Goal: Task Accomplishment & Management: Manage account settings

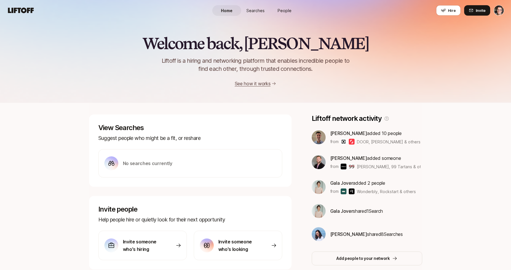
click at [247, 9] on span "Searches" at bounding box center [256, 11] width 18 height 6
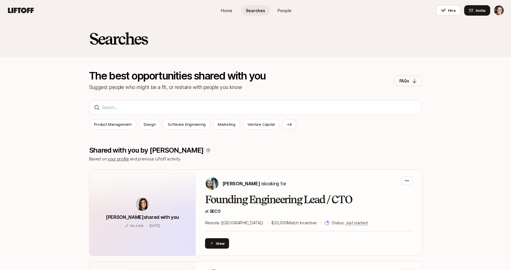
click at [291, 12] on span "People" at bounding box center [285, 11] width 14 height 6
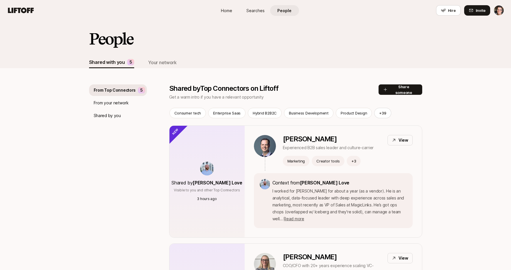
click at [118, 105] on p "From your network" at bounding box center [111, 103] width 35 height 7
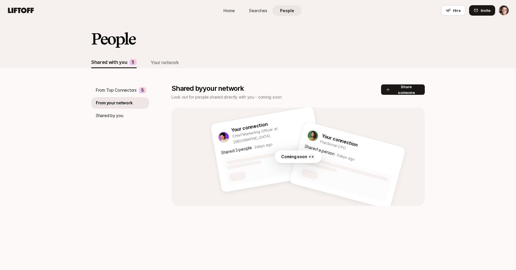
click at [111, 118] on p "Shared by you" at bounding box center [109, 115] width 27 height 7
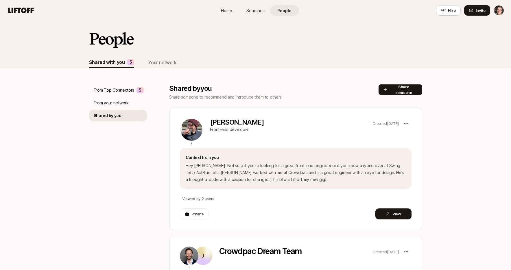
click at [117, 104] on p "From your network" at bounding box center [111, 103] width 35 height 7
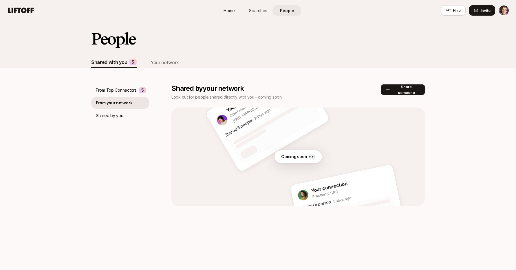
click at [122, 91] on p "From Top Connectors" at bounding box center [116, 90] width 41 height 7
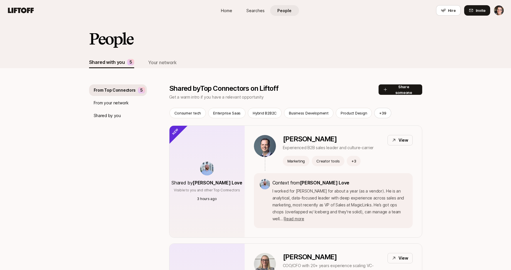
click at [120, 100] on p "From your network" at bounding box center [111, 103] width 35 height 7
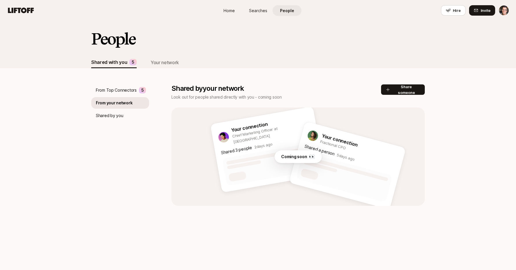
click at [114, 114] on p "Shared by you" at bounding box center [109, 115] width 27 height 7
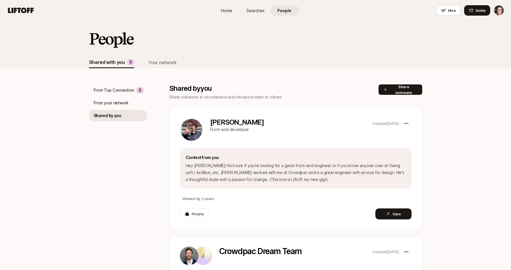
click at [115, 103] on p "From your network" at bounding box center [111, 103] width 35 height 7
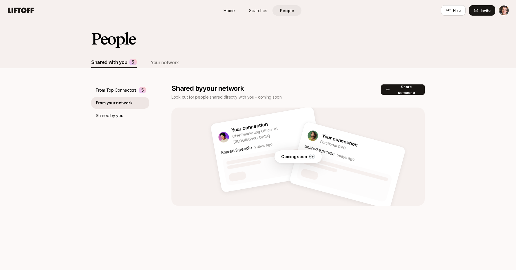
click at [115, 92] on p "From Top Connectors" at bounding box center [116, 90] width 41 height 7
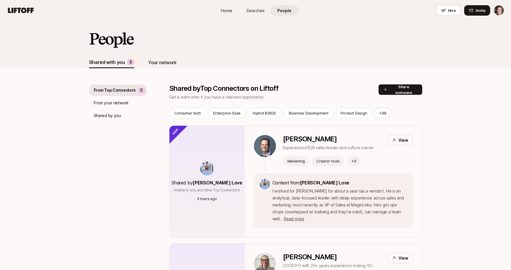
click at [166, 61] on div "Your network" at bounding box center [162, 63] width 28 height 8
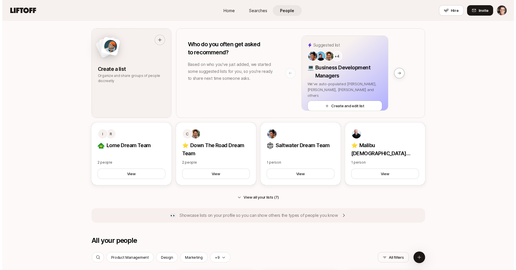
scroll to position [308, 0]
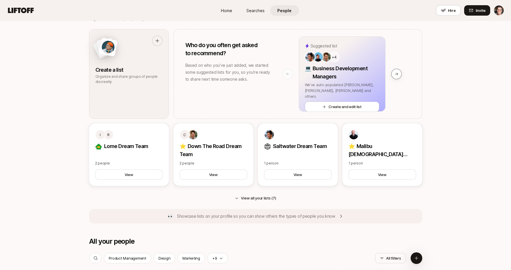
click at [399, 72] on button at bounding box center [397, 74] width 10 height 10
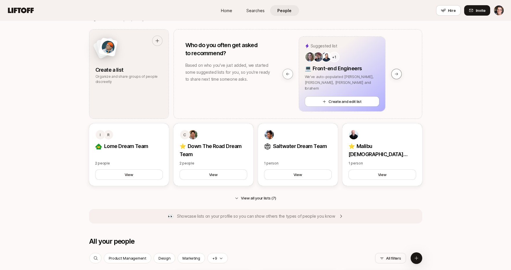
click at [399, 72] on button at bounding box center [397, 74] width 10 height 10
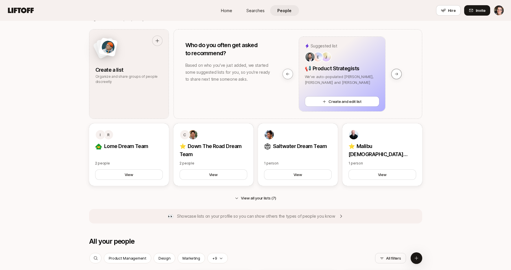
click at [399, 72] on button at bounding box center [397, 74] width 10 height 10
click at [288, 76] on button at bounding box center [288, 74] width 10 height 10
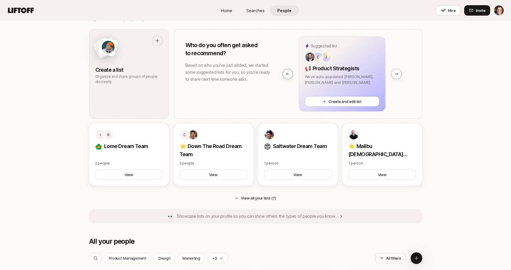
click at [288, 76] on button at bounding box center [288, 74] width 10 height 10
click at [399, 75] on button at bounding box center [397, 74] width 10 height 10
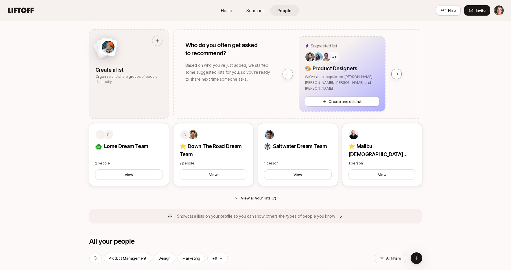
click at [396, 74] on icon at bounding box center [397, 74] width 4 height 4
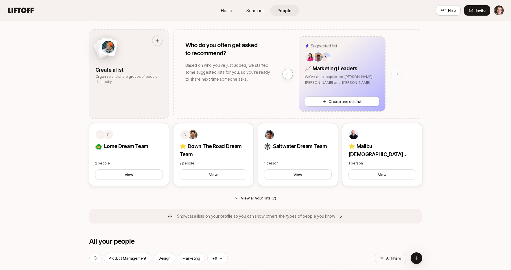
click at [396, 74] on icon at bounding box center [397, 74] width 4 height 4
click at [287, 73] on icon at bounding box center [287, 74] width 3 height 3
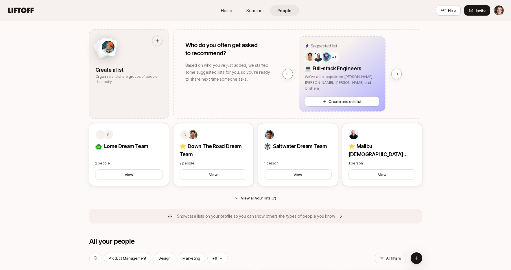
click at [287, 73] on icon at bounding box center [287, 74] width 3 height 3
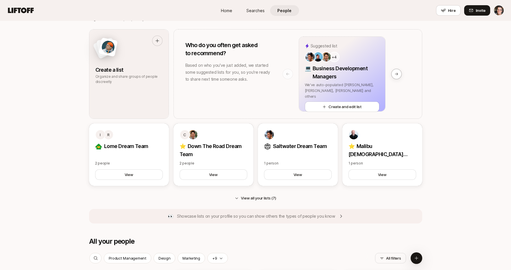
click at [287, 73] on icon at bounding box center [287, 74] width 3 height 3
click at [399, 74] on button at bounding box center [397, 74] width 10 height 10
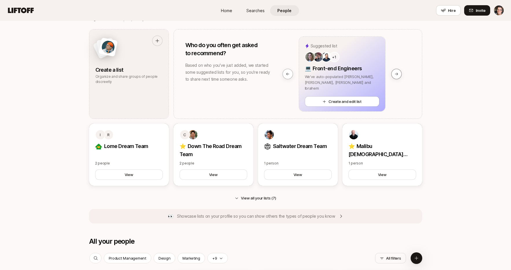
click at [399, 74] on button at bounding box center [397, 74] width 10 height 10
click at [289, 71] on button at bounding box center [288, 74] width 10 height 10
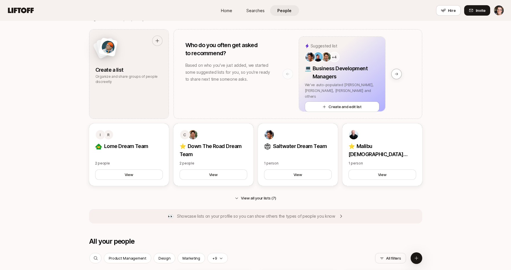
click at [289, 71] on button at bounding box center [288, 74] width 10 height 10
click at [361, 75] on p "Business Development Managers" at bounding box center [346, 73] width 67 height 16
click at [343, 102] on button "Create and edit list" at bounding box center [342, 107] width 75 height 10
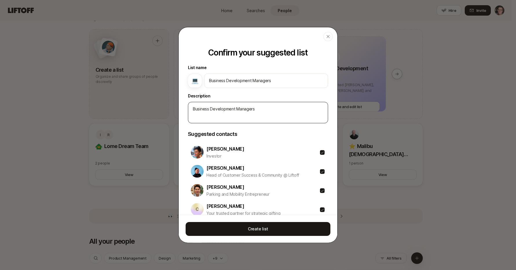
scroll to position [0, 0]
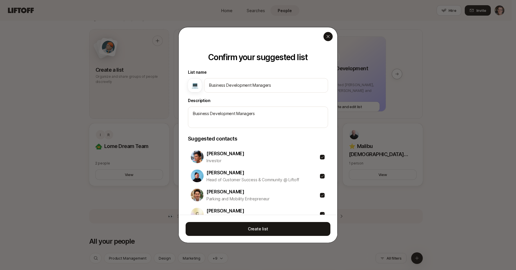
click at [329, 37] on icon "button" at bounding box center [328, 36] width 5 height 5
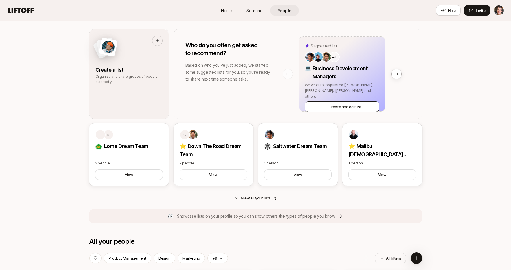
click at [357, 107] on button "Create and edit list" at bounding box center [342, 107] width 75 height 10
type textarea "x"
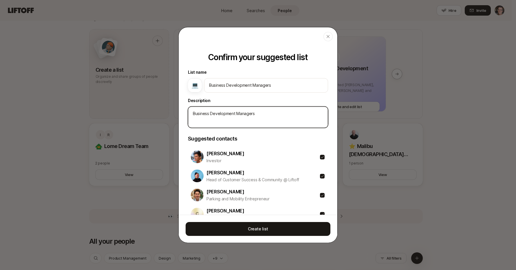
click at [251, 118] on textarea "Business Development Managers" at bounding box center [258, 117] width 140 height 21
click at [328, 36] on icon "button" at bounding box center [328, 36] width 5 height 5
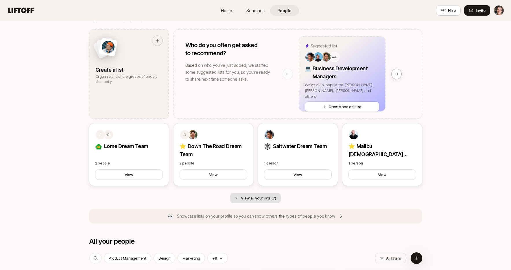
click at [266, 195] on button "View all your lists (7)" at bounding box center [255, 198] width 50 height 10
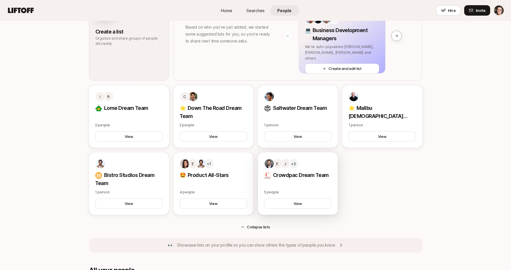
scroll to position [421, 0]
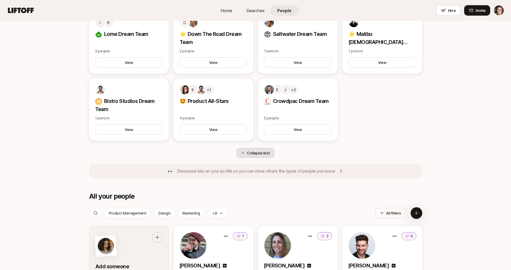
click at [261, 155] on button "Collapse lists" at bounding box center [255, 153] width 38 height 10
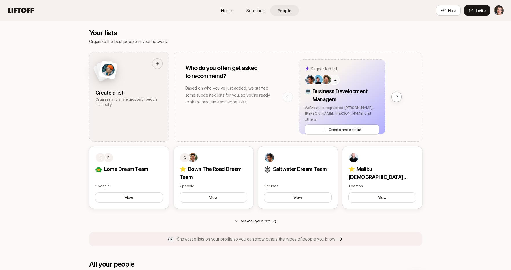
scroll to position [250, 0]
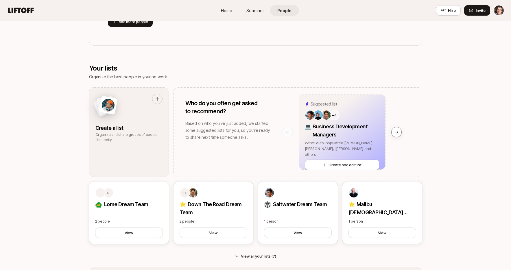
click at [397, 133] on icon at bounding box center [397, 132] width 4 height 4
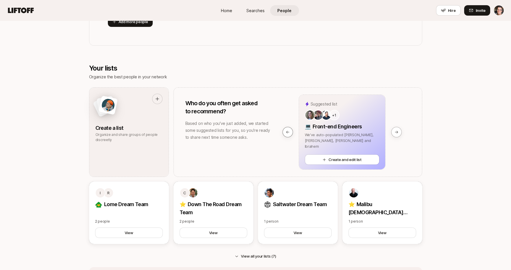
click at [289, 131] on icon at bounding box center [288, 132] width 4 height 4
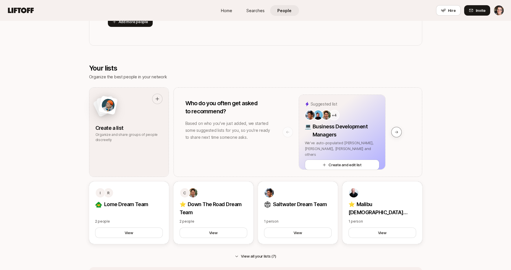
click at [396, 129] on button at bounding box center [397, 132] width 10 height 10
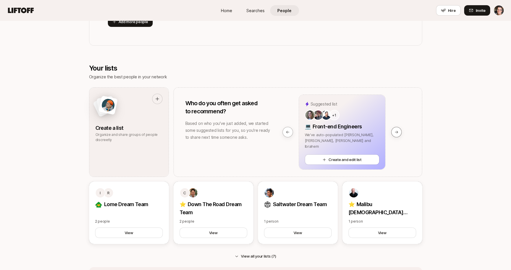
click at [396, 130] on icon at bounding box center [397, 132] width 4 height 4
click at [394, 132] on button at bounding box center [397, 132] width 10 height 10
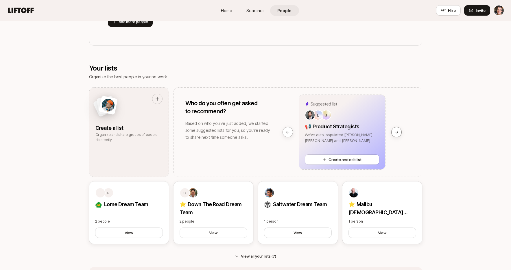
click at [399, 133] on button at bounding box center [397, 132] width 10 height 10
click at [286, 131] on icon at bounding box center [288, 132] width 4 height 4
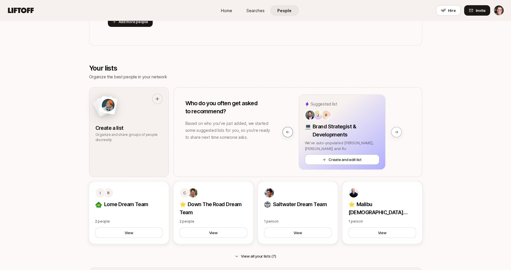
click at [286, 131] on icon at bounding box center [288, 132] width 4 height 4
